Goal: Task Accomplishment & Management: Manage account settings

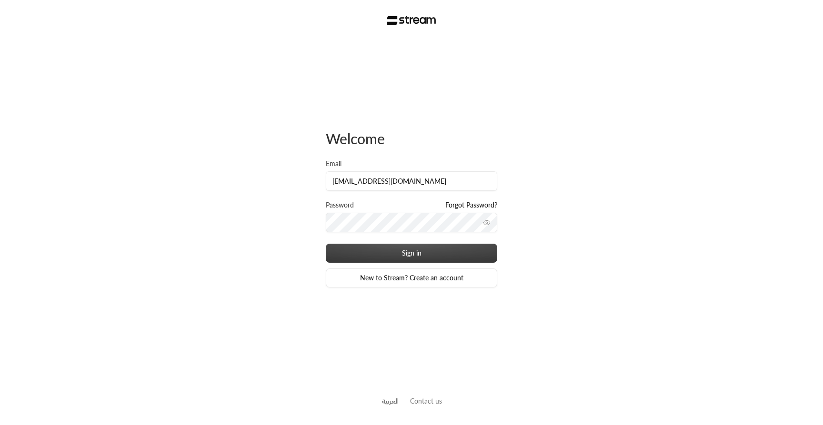
type input "[EMAIL_ADDRESS][DOMAIN_NAME]"
click at [382, 254] on button "Sign in" at bounding box center [411, 253] width 171 height 19
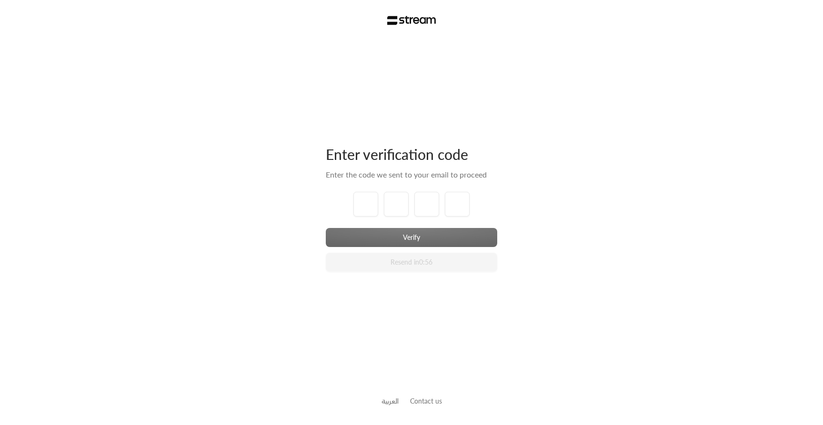
click at [382, 254] on div "Verify Resend in 0:56" at bounding box center [411, 250] width 171 height 44
click at [371, 204] on input "tel" at bounding box center [365, 204] width 25 height 25
type input "1"
type input "2"
type input "3"
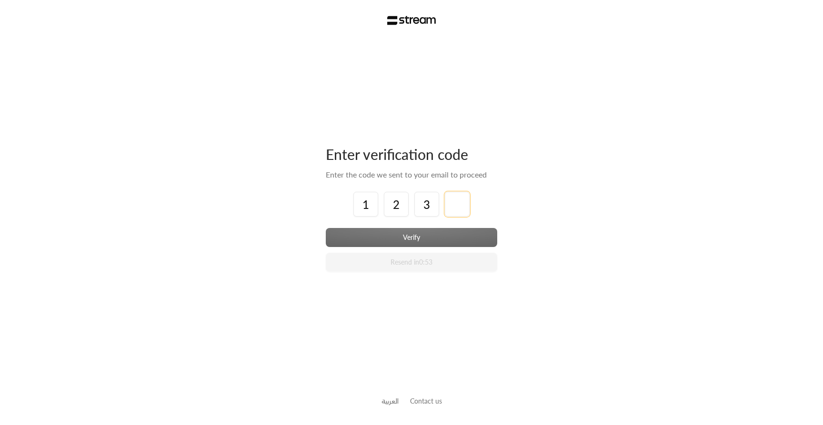
type input "4"
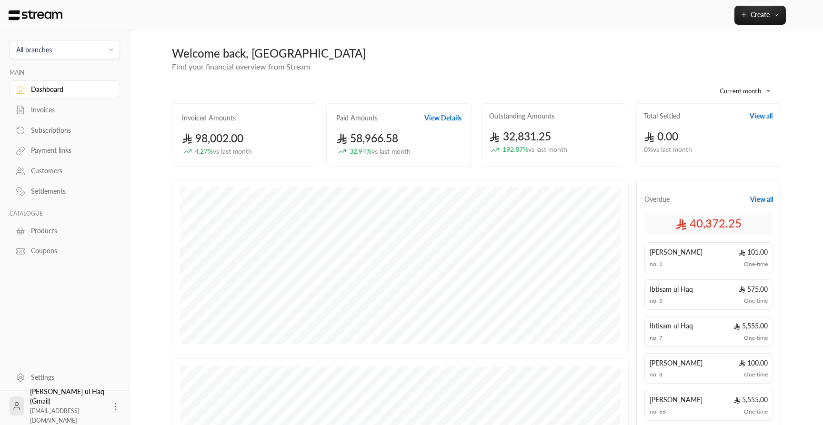
click at [54, 138] on link "Subscriptions" at bounding box center [65, 130] width 111 height 19
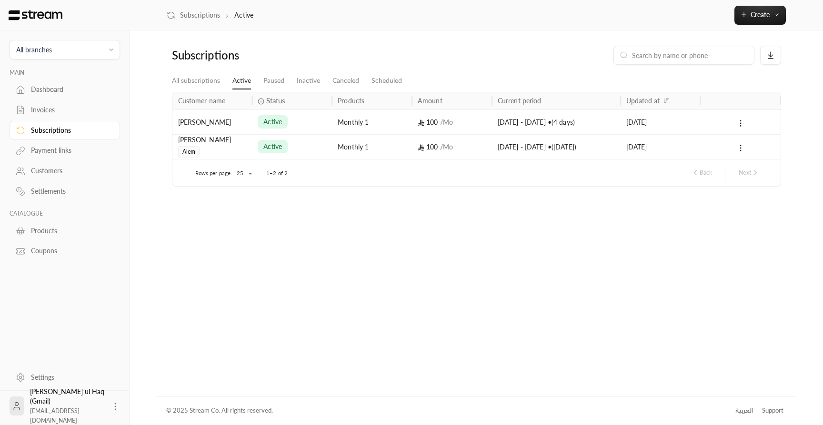
click at [60, 110] on div "Invoices" at bounding box center [69, 110] width 77 height 10
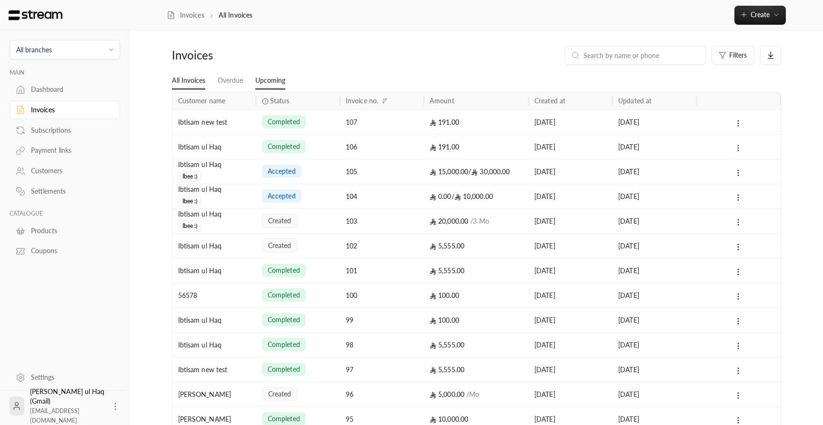
click at [278, 78] on link "Upcoming" at bounding box center [270, 80] width 30 height 17
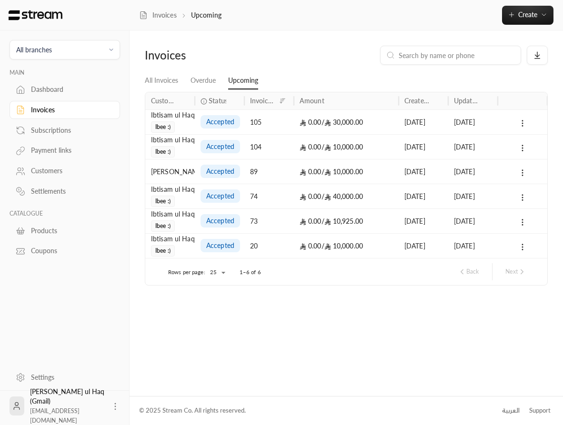
click at [472, 25] on div "Invoices Upcoming Create" at bounding box center [346, 15] width 433 height 30
click at [380, 150] on div "0.00 / 10,000.00" at bounding box center [346, 147] width 93 height 24
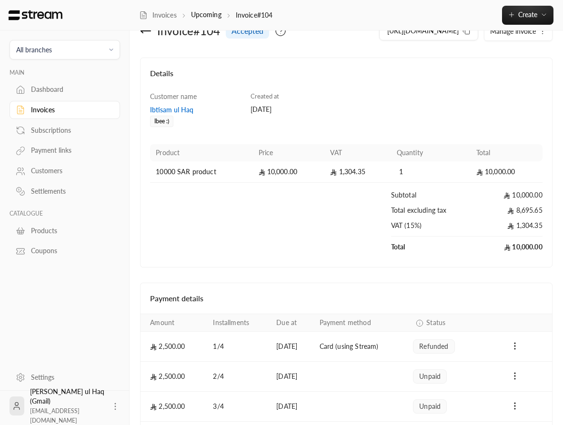
scroll to position [25, 0]
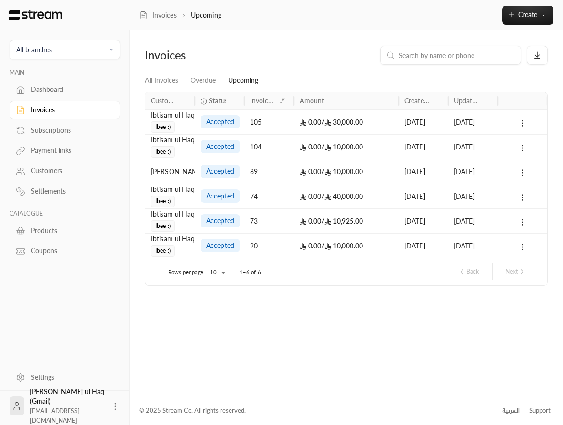
click at [318, 173] on span "0.00 /" at bounding box center [312, 172] width 25 height 8
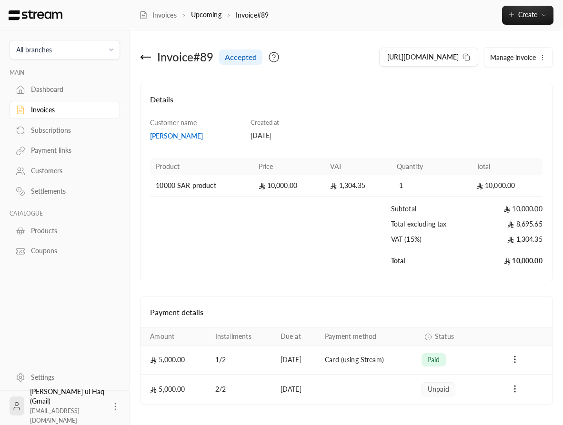
click at [146, 59] on icon at bounding box center [145, 56] width 11 height 11
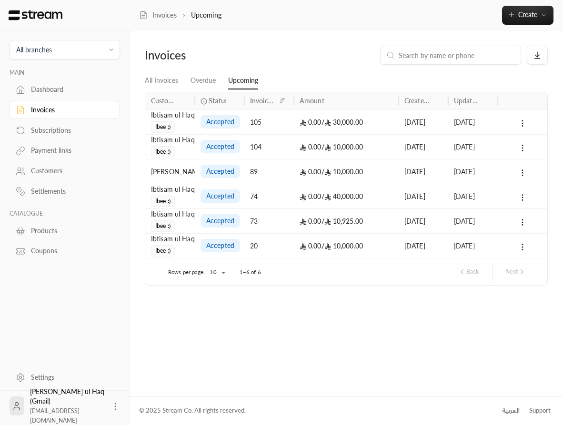
click at [357, 192] on div "0.00 / 40,000.00" at bounding box center [346, 196] width 93 height 24
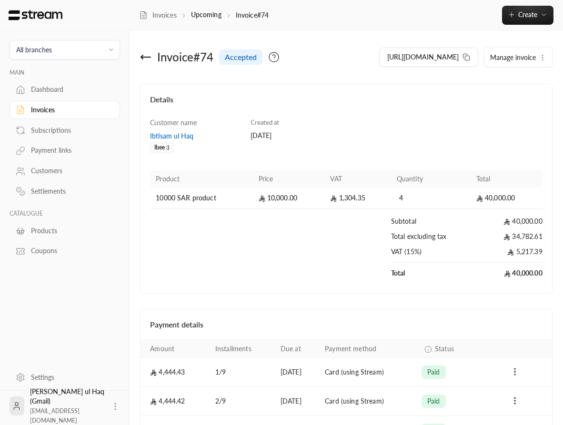
click at [142, 55] on icon at bounding box center [145, 56] width 11 height 11
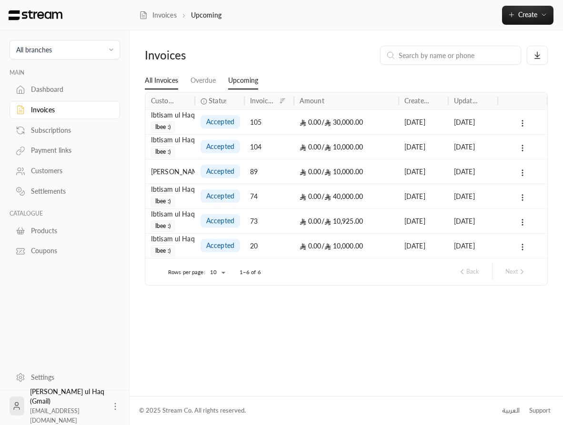
click at [161, 83] on link "All Invoices" at bounding box center [161, 80] width 33 height 17
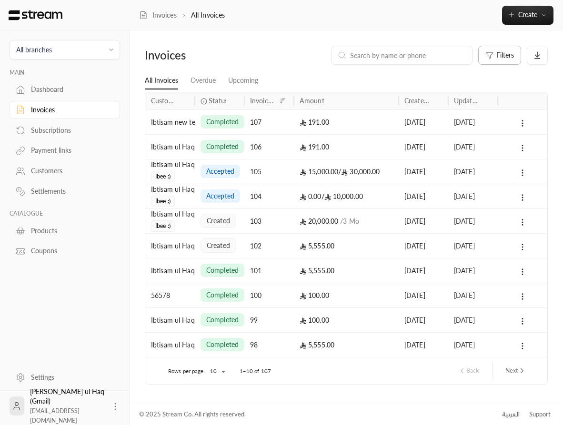
click at [504, 58] on span "Filters" at bounding box center [505, 55] width 18 height 7
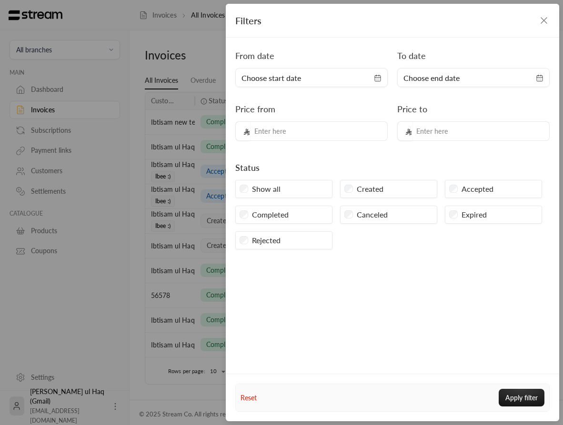
click at [474, 193] on label "Accepted" at bounding box center [478, 188] width 32 height 11
click at [519, 394] on button "Apply filter" at bounding box center [522, 398] width 46 height 18
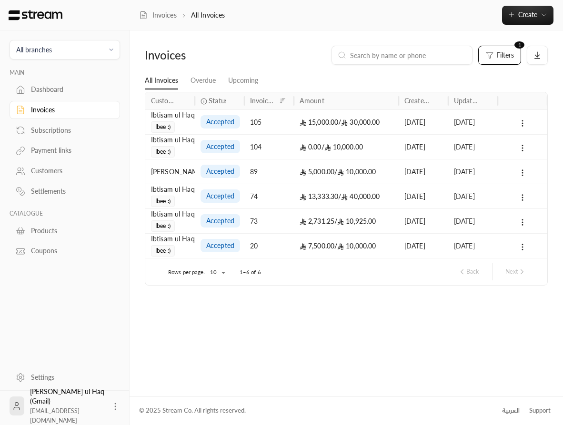
click at [57, 155] on div "Payment links" at bounding box center [69, 151] width 77 height 10
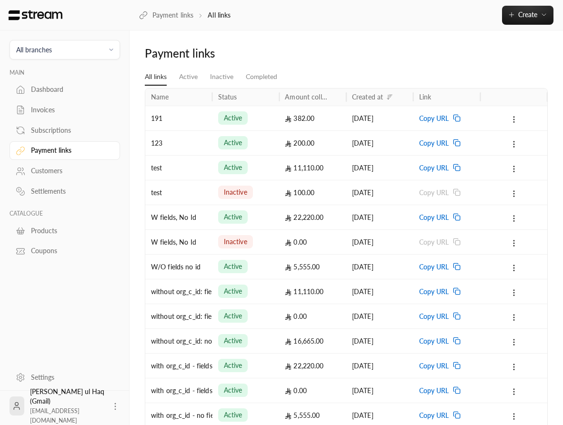
click at [338, 120] on div "382.00" at bounding box center [313, 118] width 56 height 24
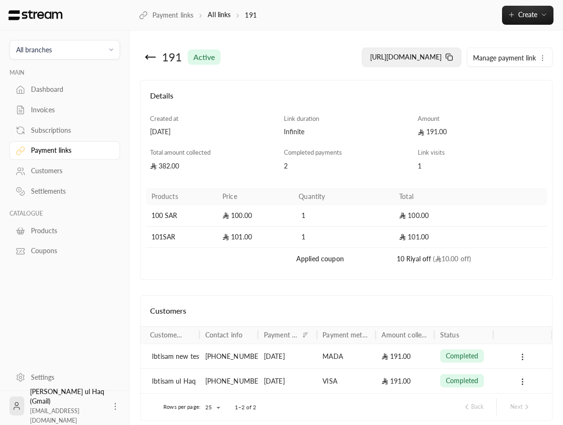
click at [442, 57] on span "[URL][DOMAIN_NAME]" at bounding box center [405, 57] width 71 height 8
